Goal: Information Seeking & Learning: Find specific page/section

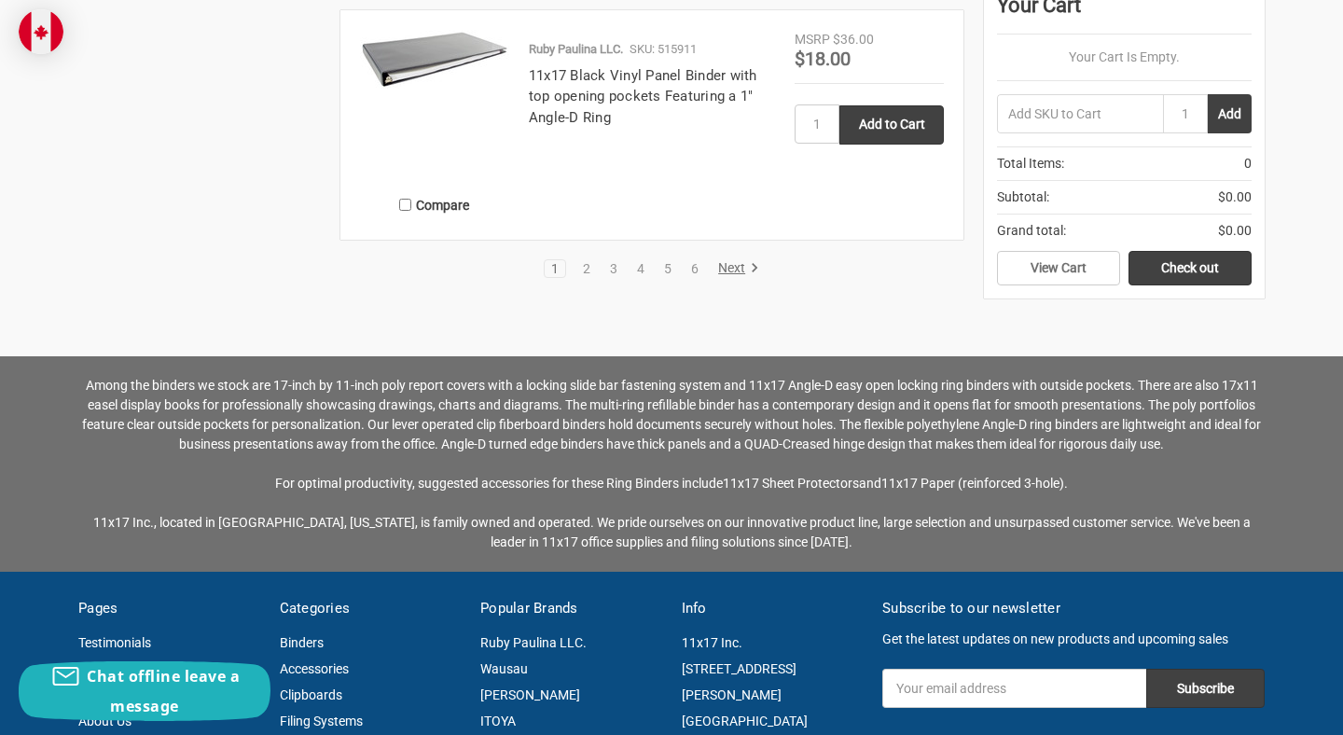
scroll to position [3848, 0]
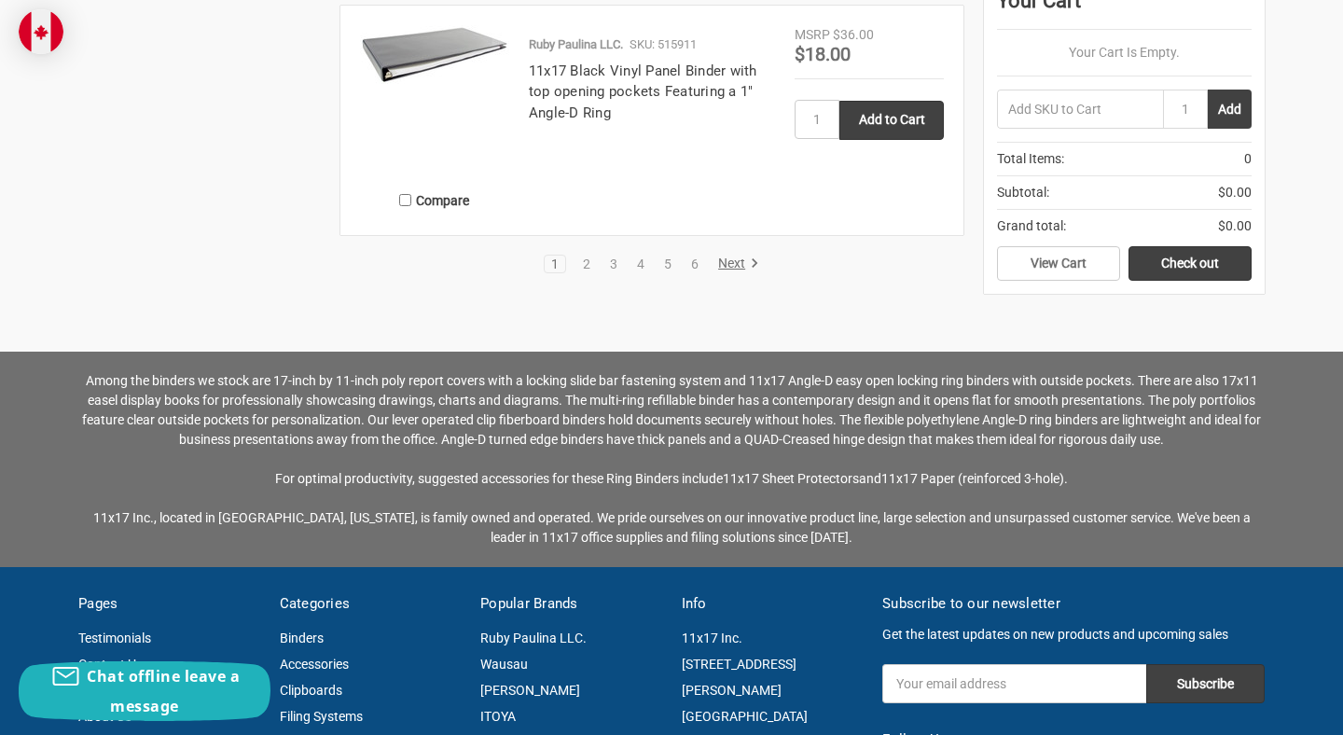
click at [736, 262] on link "Next" at bounding box center [735, 263] width 48 height 17
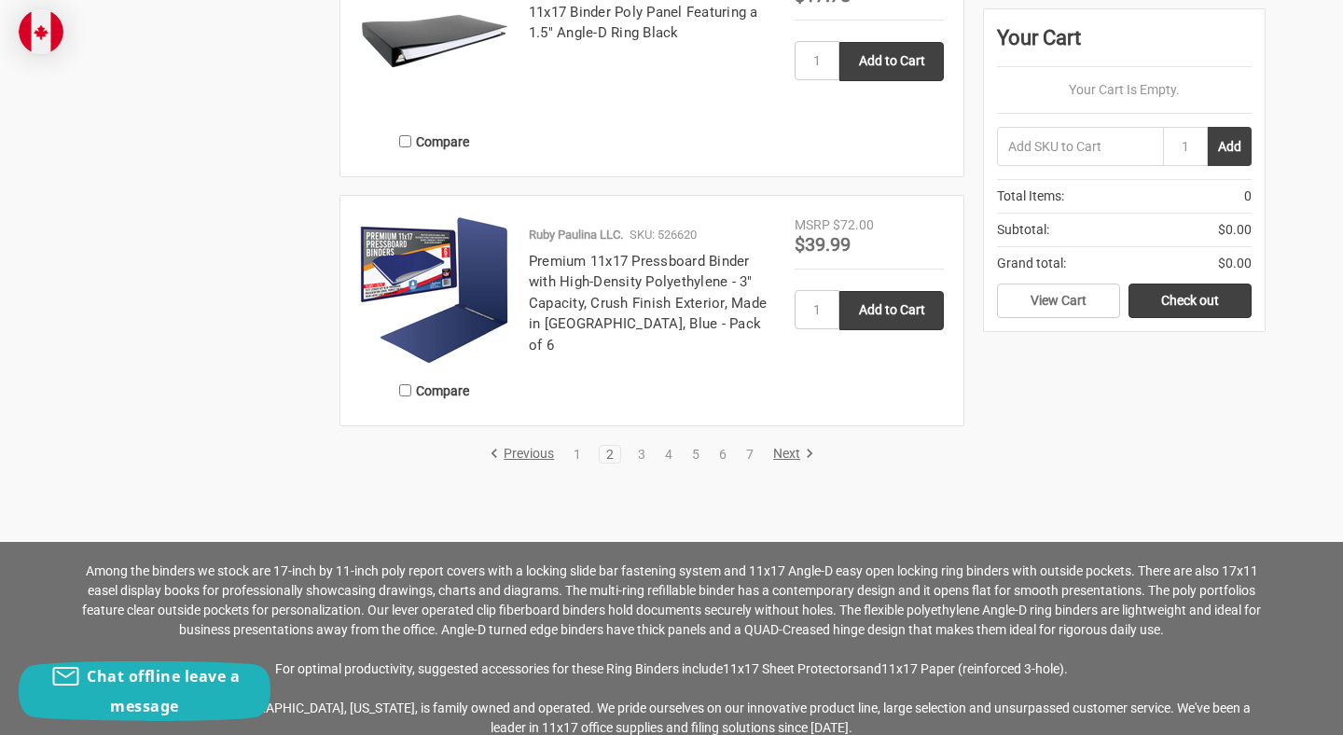
scroll to position [3520, 0]
click at [792, 450] on link "Next" at bounding box center [790, 453] width 48 height 17
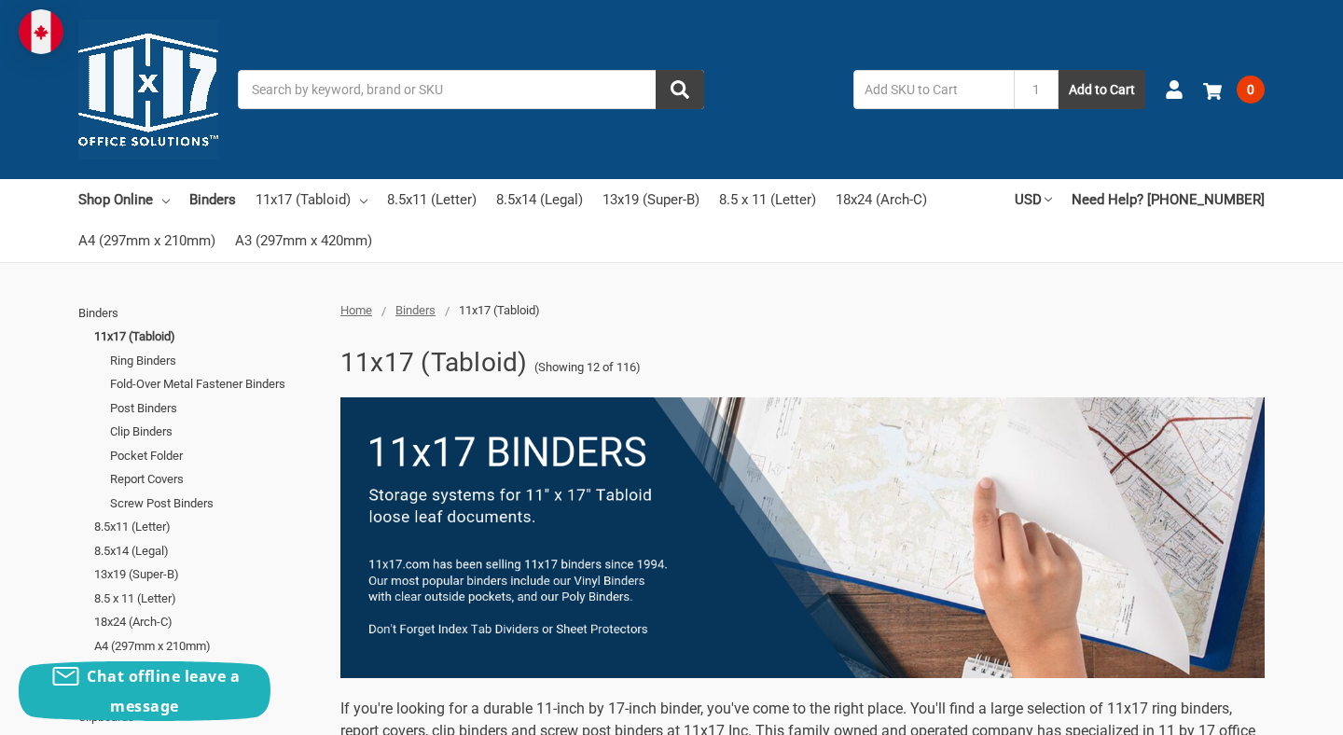
click at [521, 95] on input "Search" at bounding box center [471, 89] width 466 height 39
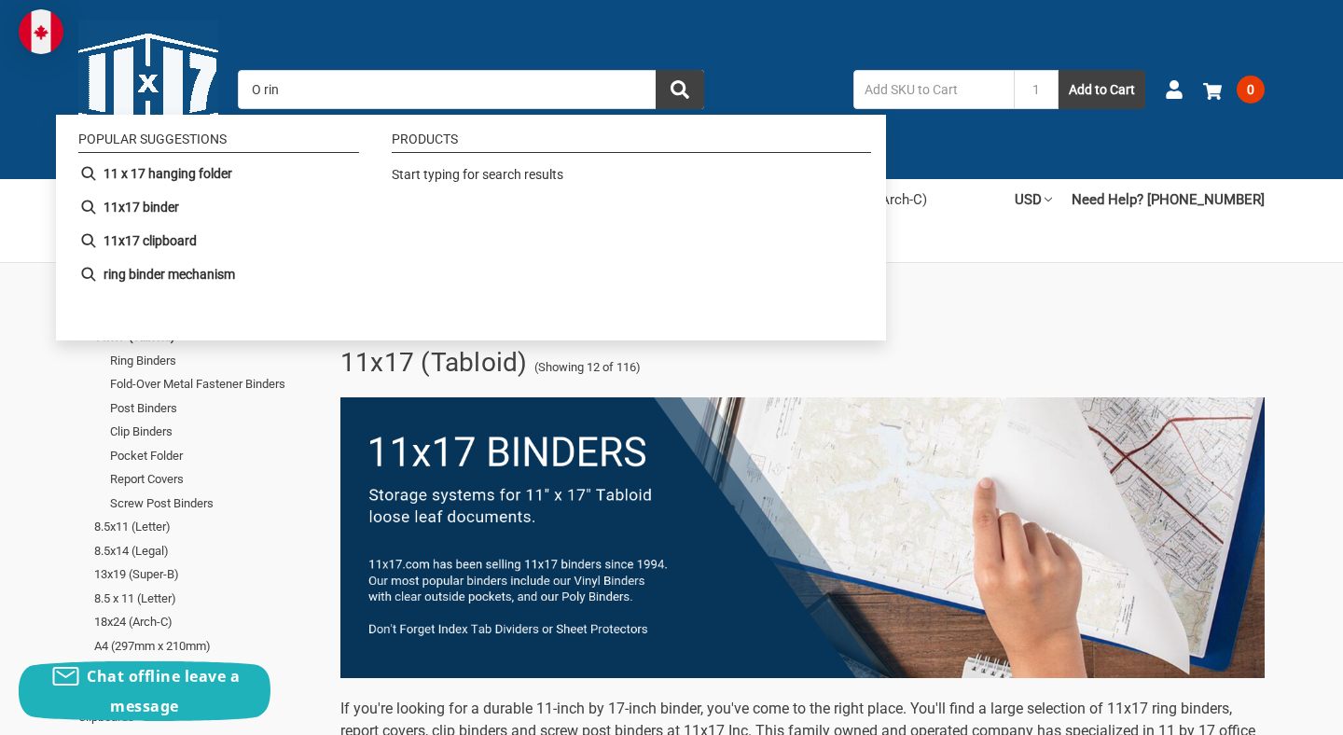
type input "O ring"
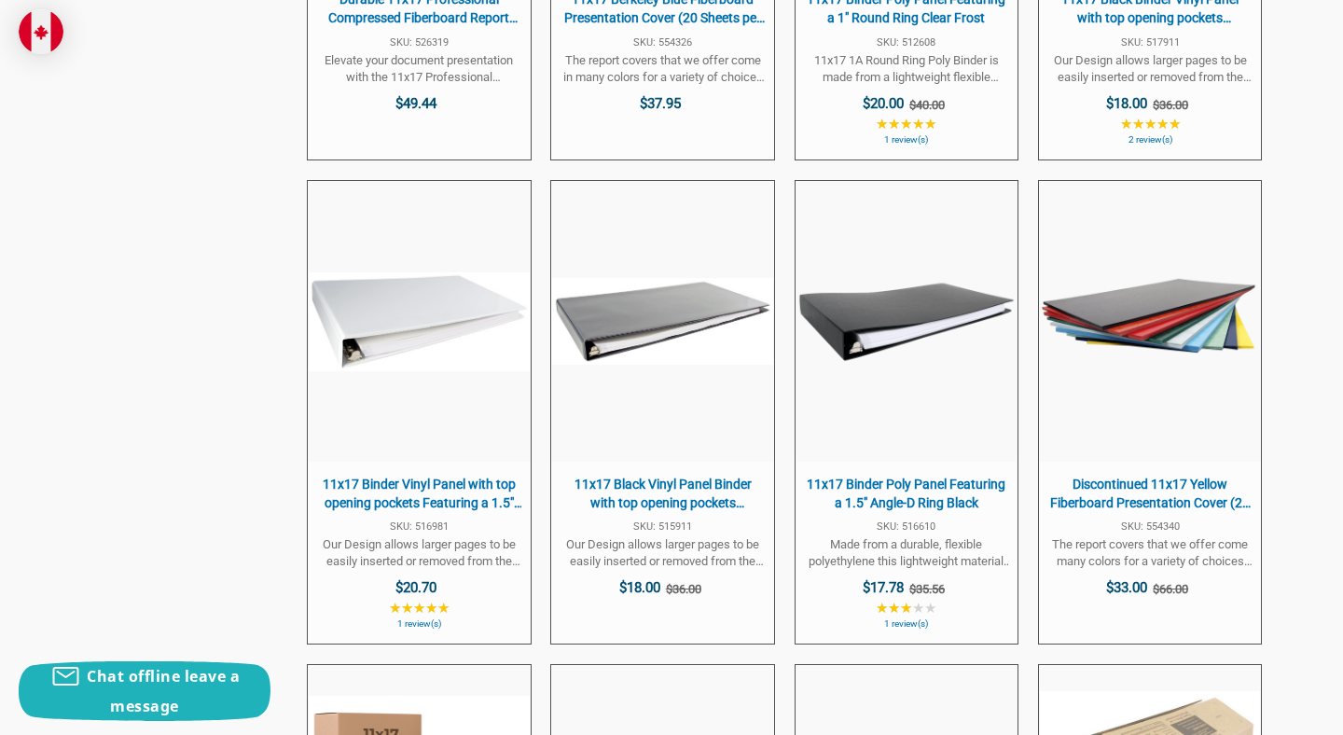
scroll to position [1830, 0]
